Goal: Check status: Check status

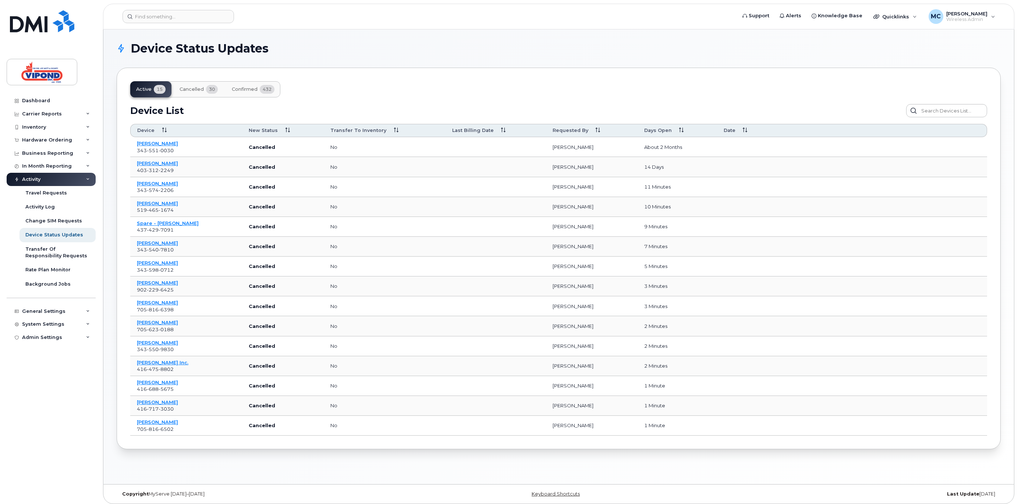
scroll to position [1, 0]
click at [39, 99] on div "Dashboard" at bounding box center [36, 101] width 28 height 6
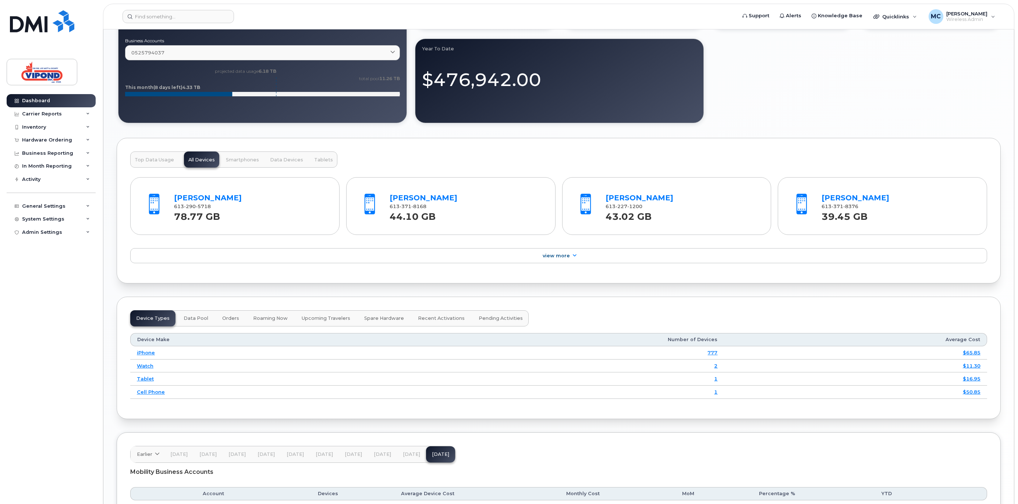
scroll to position [779, 0]
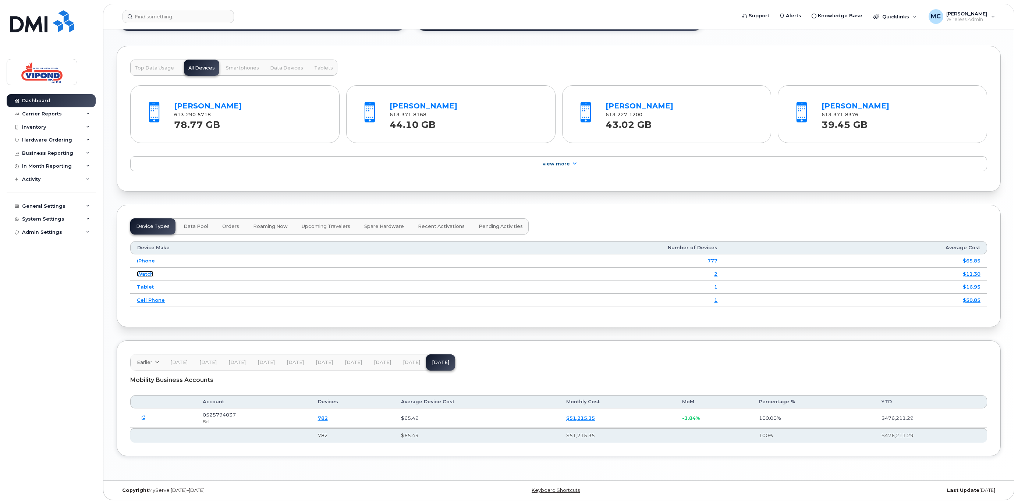
click at [146, 273] on link "Watch" at bounding box center [145, 274] width 17 height 6
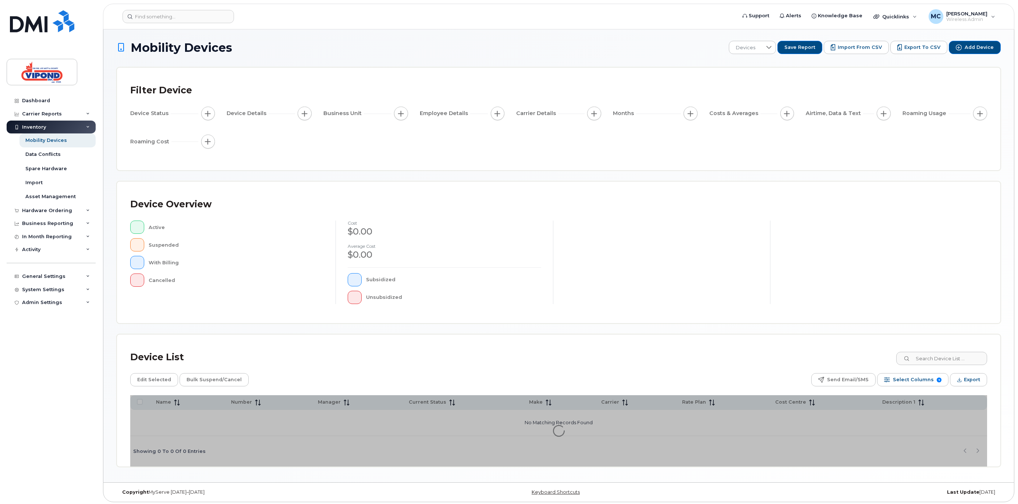
scroll to position [4, 0]
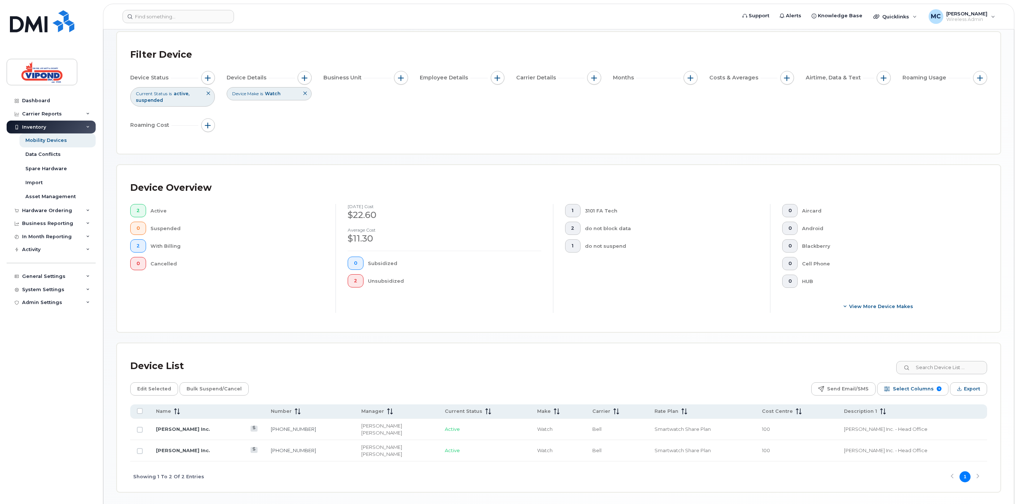
scroll to position [63, 0]
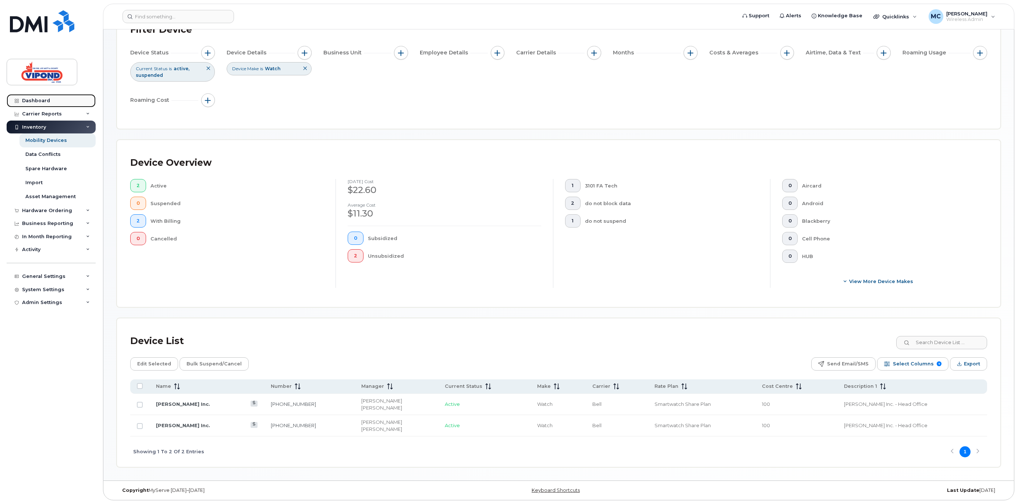
click at [44, 103] on div "Dashboard" at bounding box center [36, 101] width 28 height 6
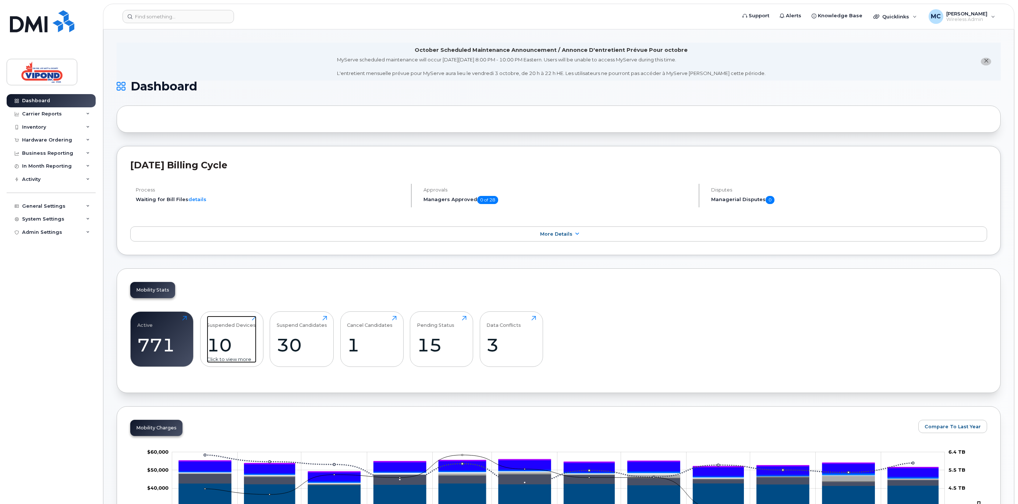
click at [233, 344] on div "10" at bounding box center [232, 345] width 50 height 22
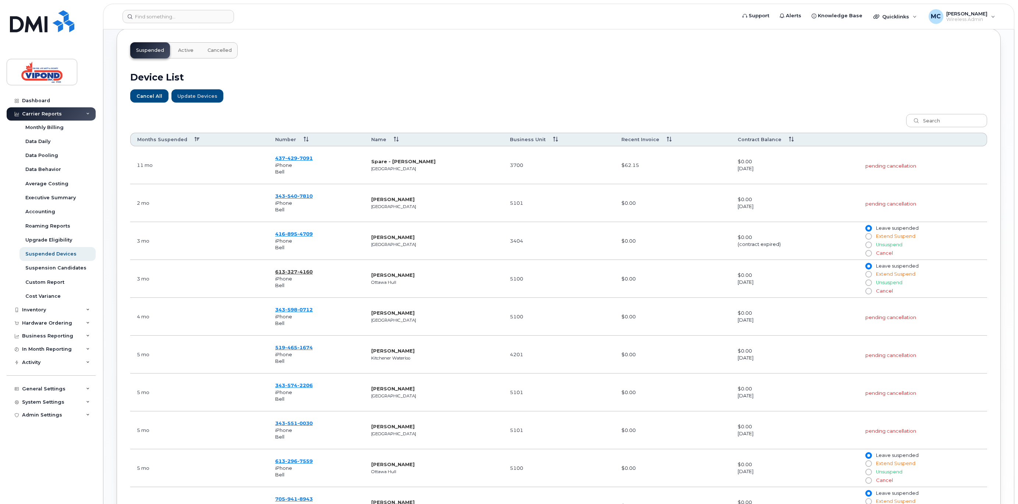
scroll to position [262, 0]
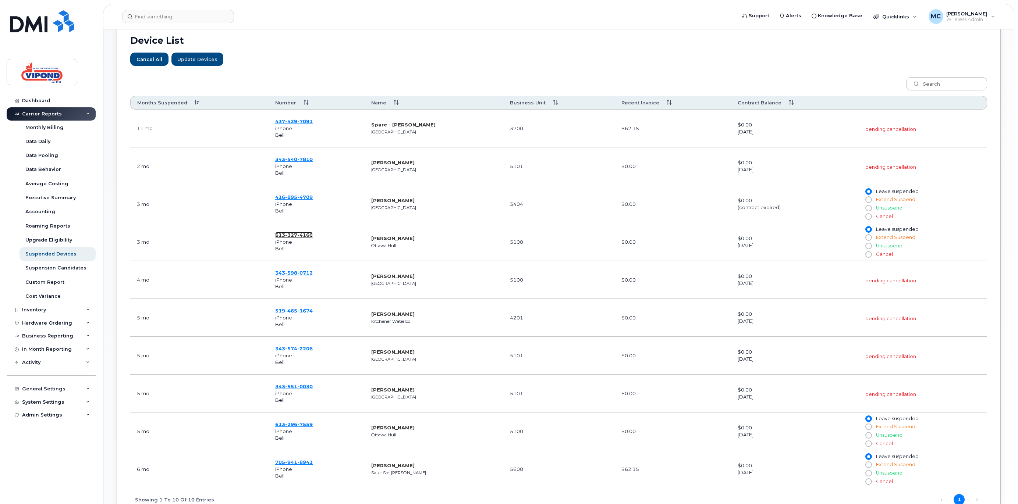
click at [295, 235] on span "327" at bounding box center [291, 235] width 12 height 6
